Goal: Task Accomplishment & Management: Use online tool/utility

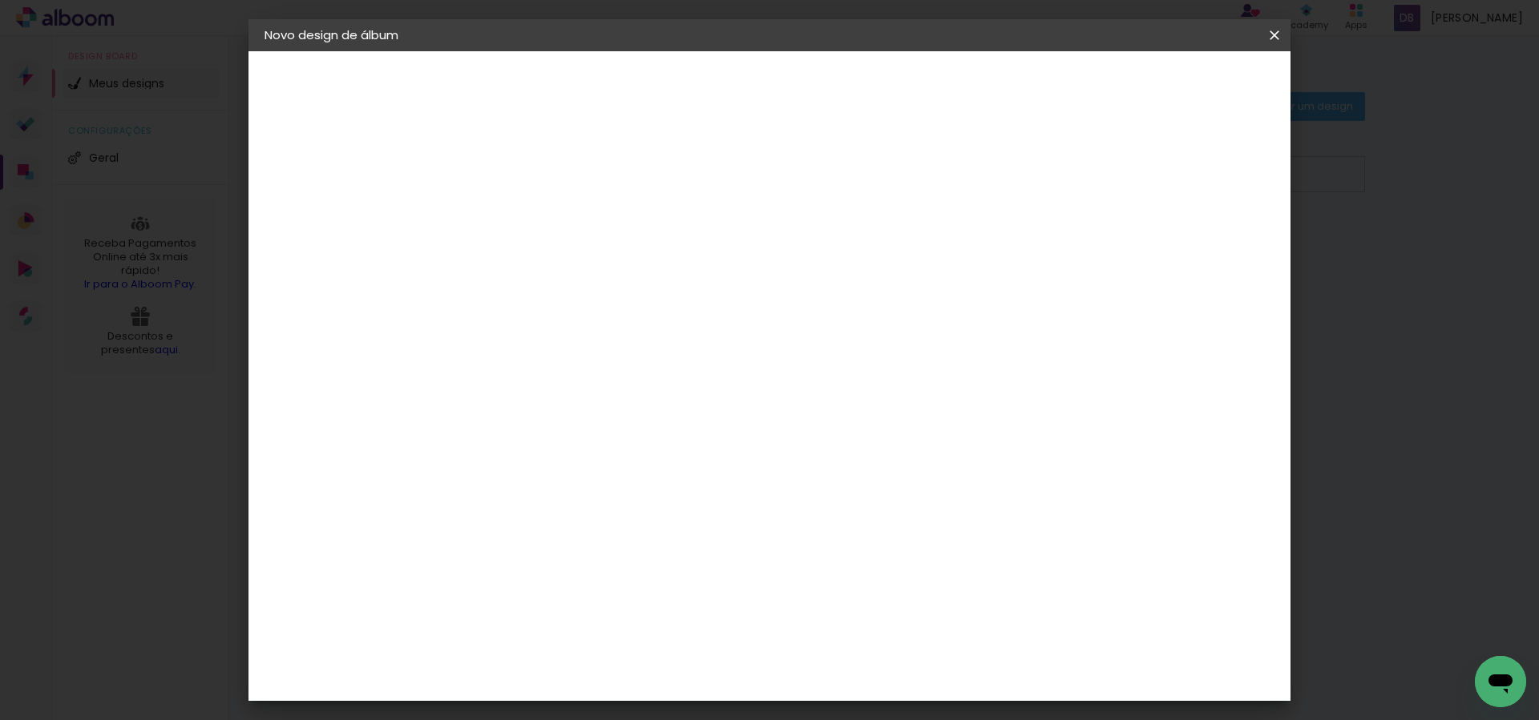
click at [1275, 33] on iron-icon at bounding box center [1274, 35] width 19 height 16
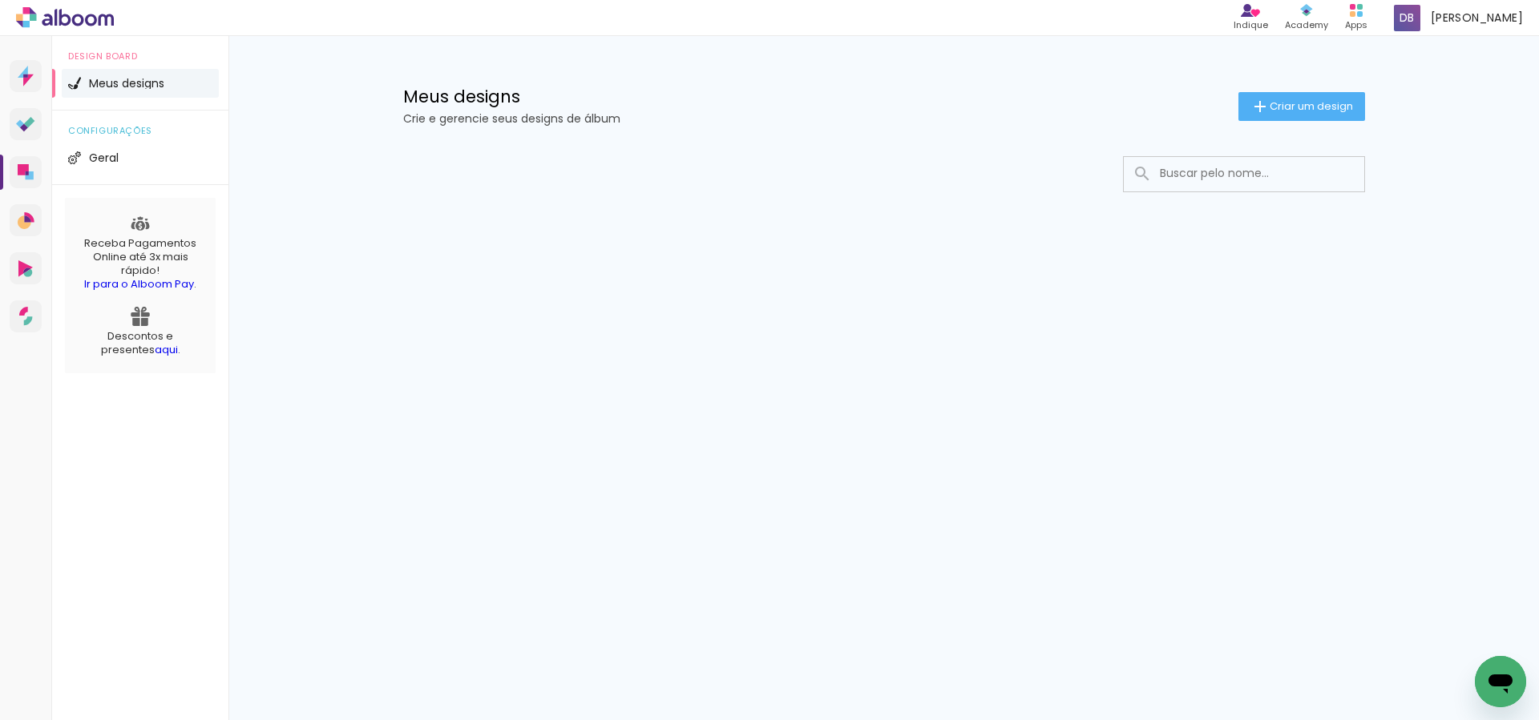
click at [1232, 188] on input at bounding box center [1266, 173] width 228 height 33
type input "enrico"
type paper-input "enrico"
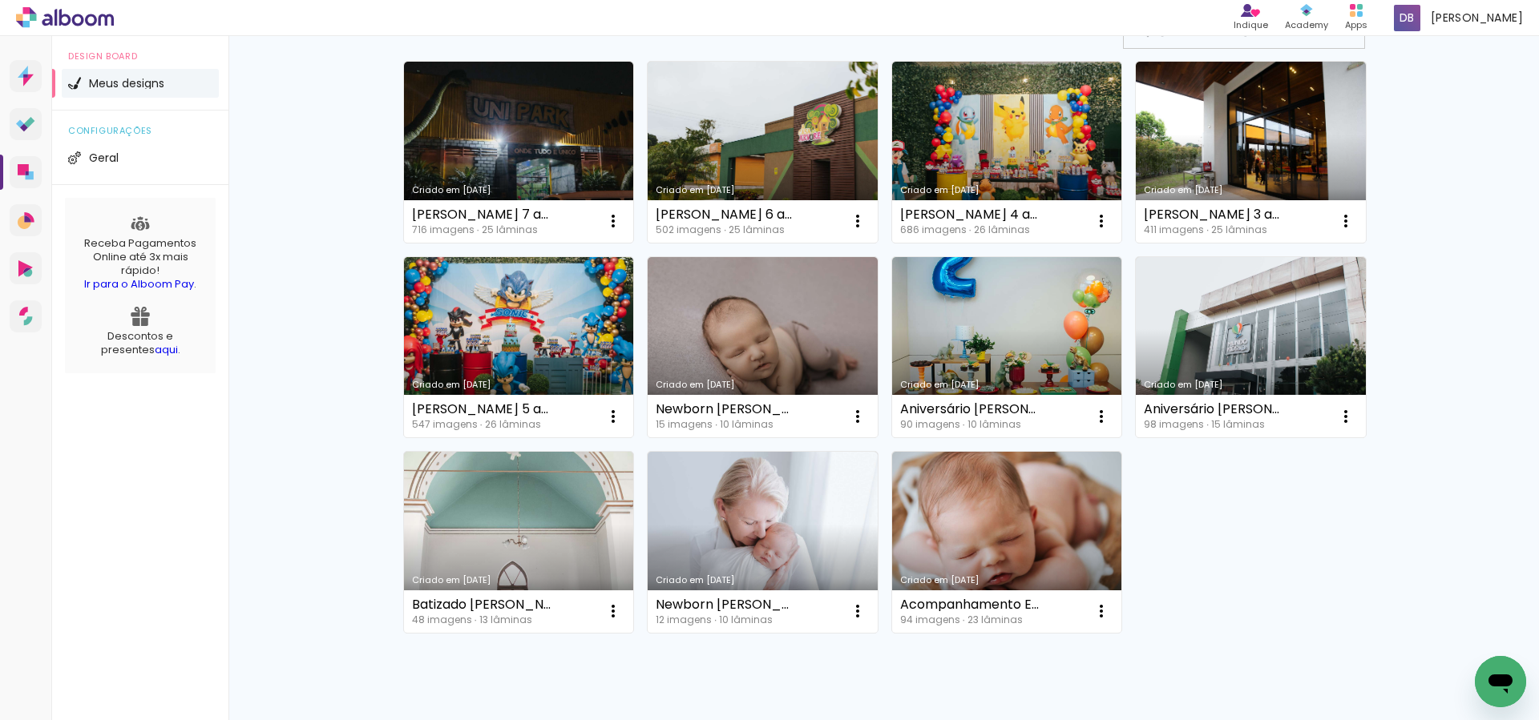
scroll to position [74, 0]
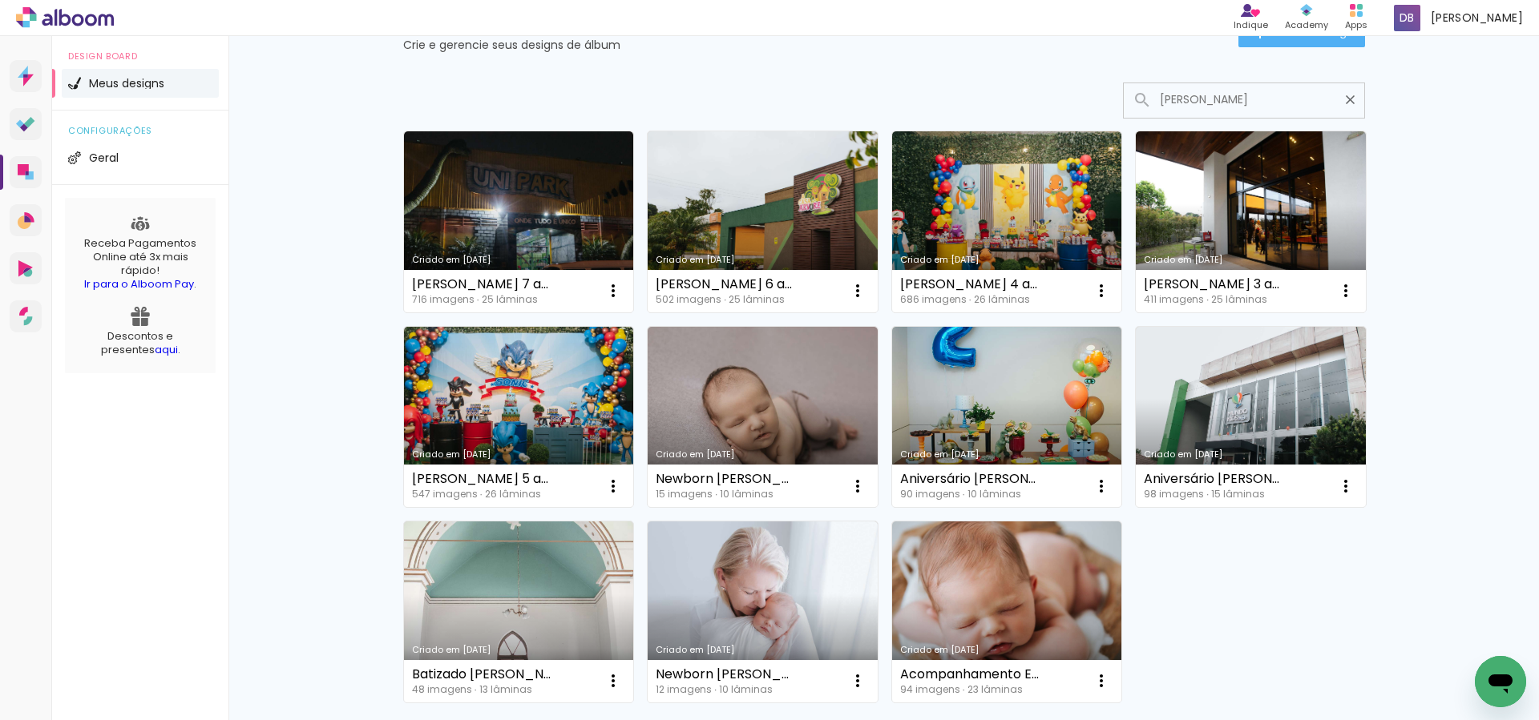
click at [1209, 102] on input "enrico" at bounding box center [1252, 99] width 200 height 33
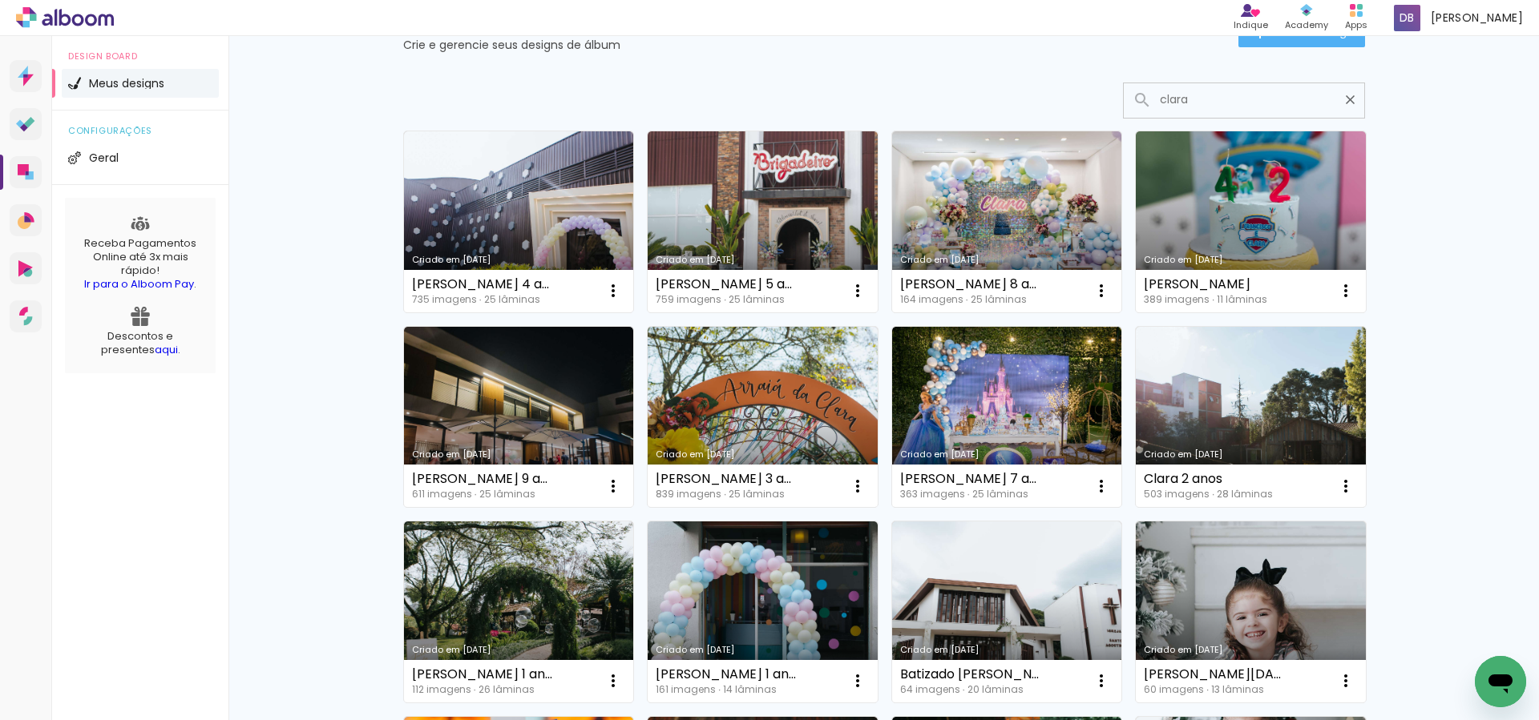
type input "clara"
type paper-input "clara"
click at [605, 377] on link "Criado em 23/08/24" at bounding box center [519, 417] width 230 height 181
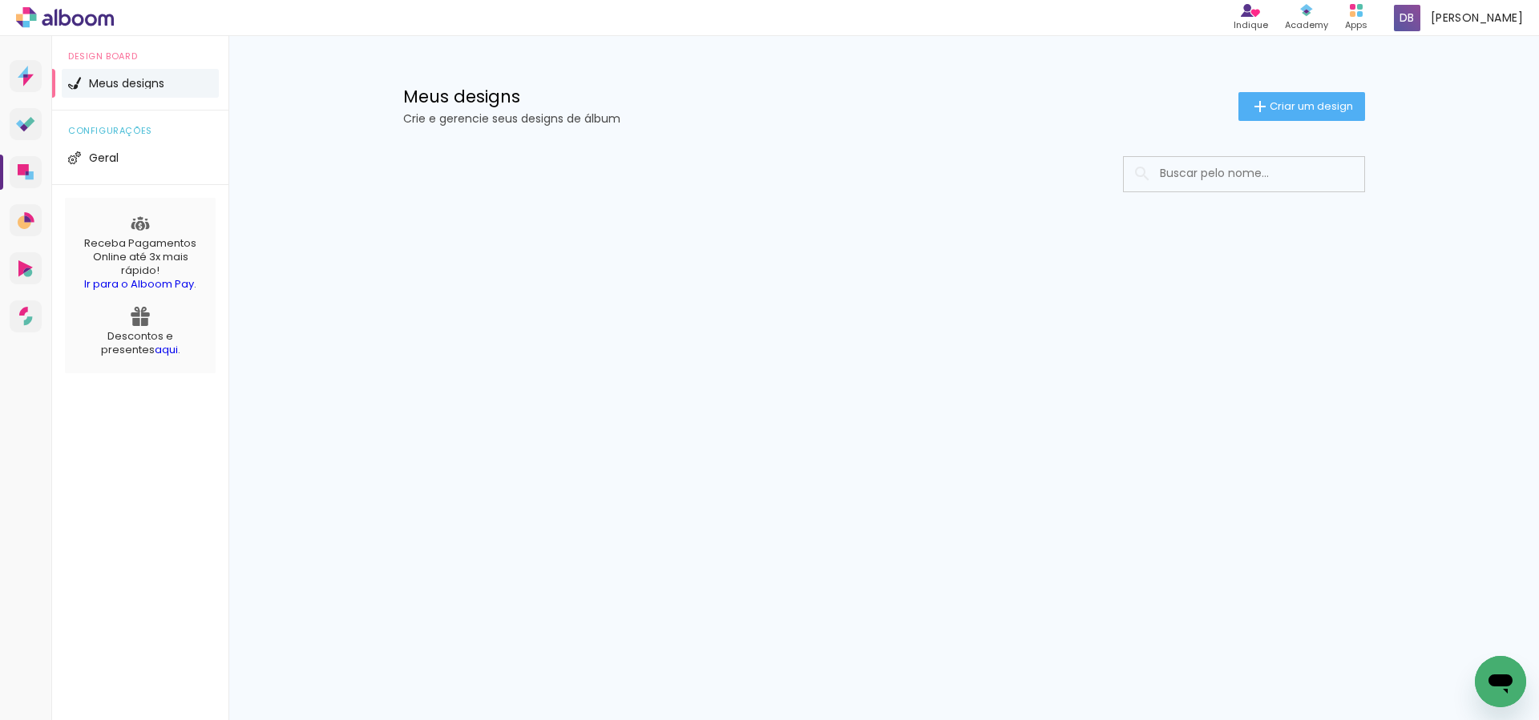
click at [1205, 165] on input at bounding box center [1266, 173] width 228 height 33
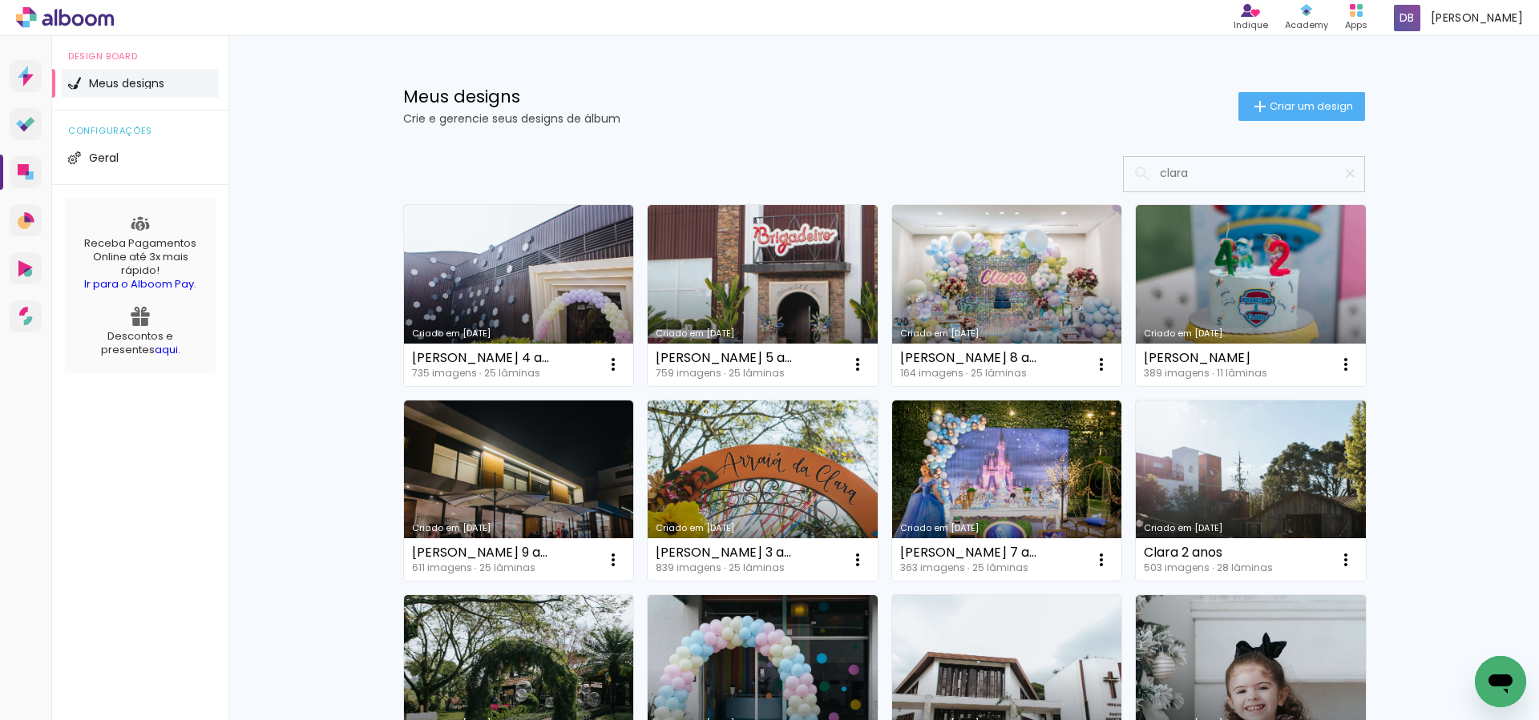
type input "clara"
type paper-input "clara"
